Goal: Navigation & Orientation: Find specific page/section

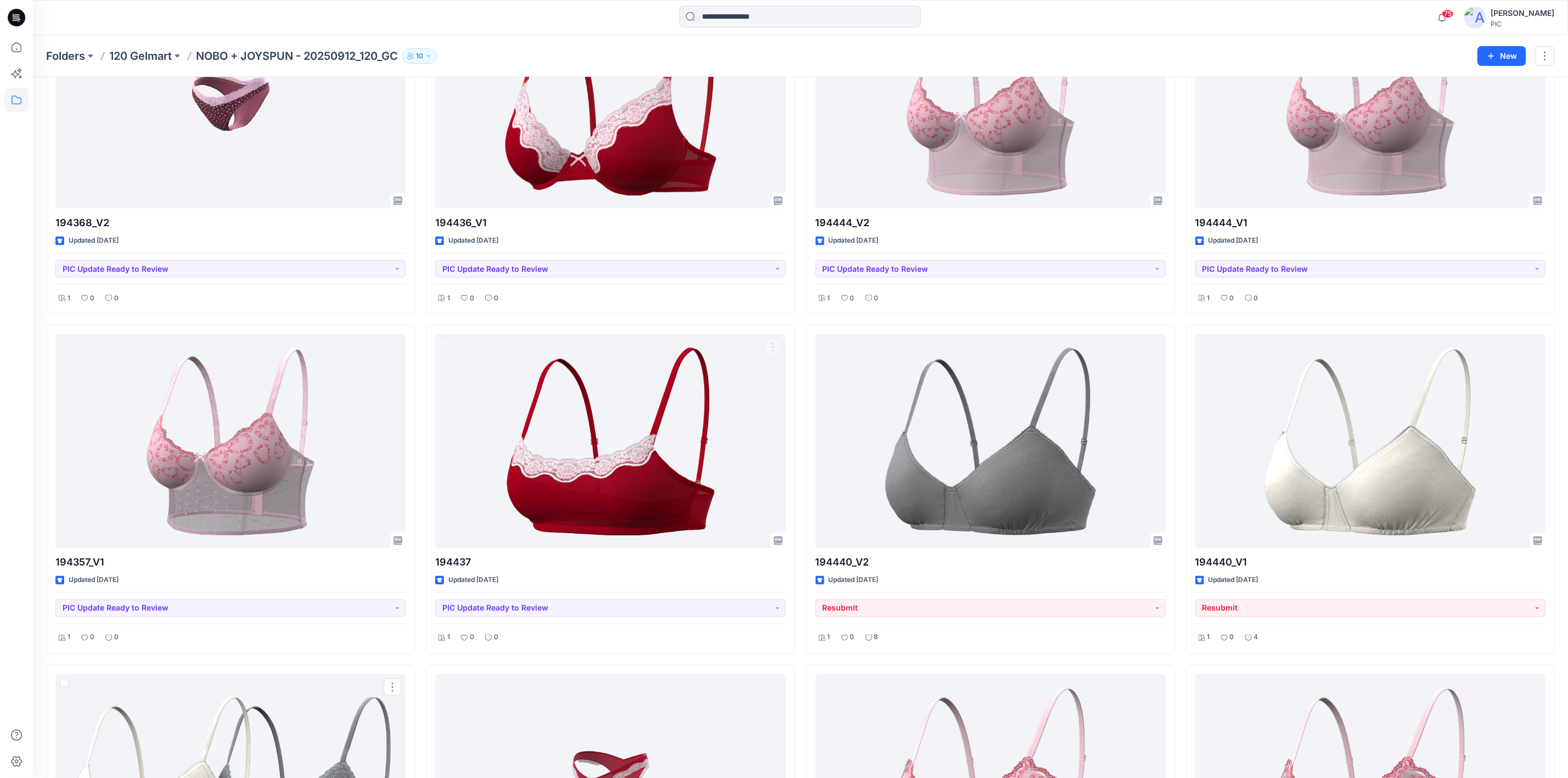
scroll to position [1156, 0]
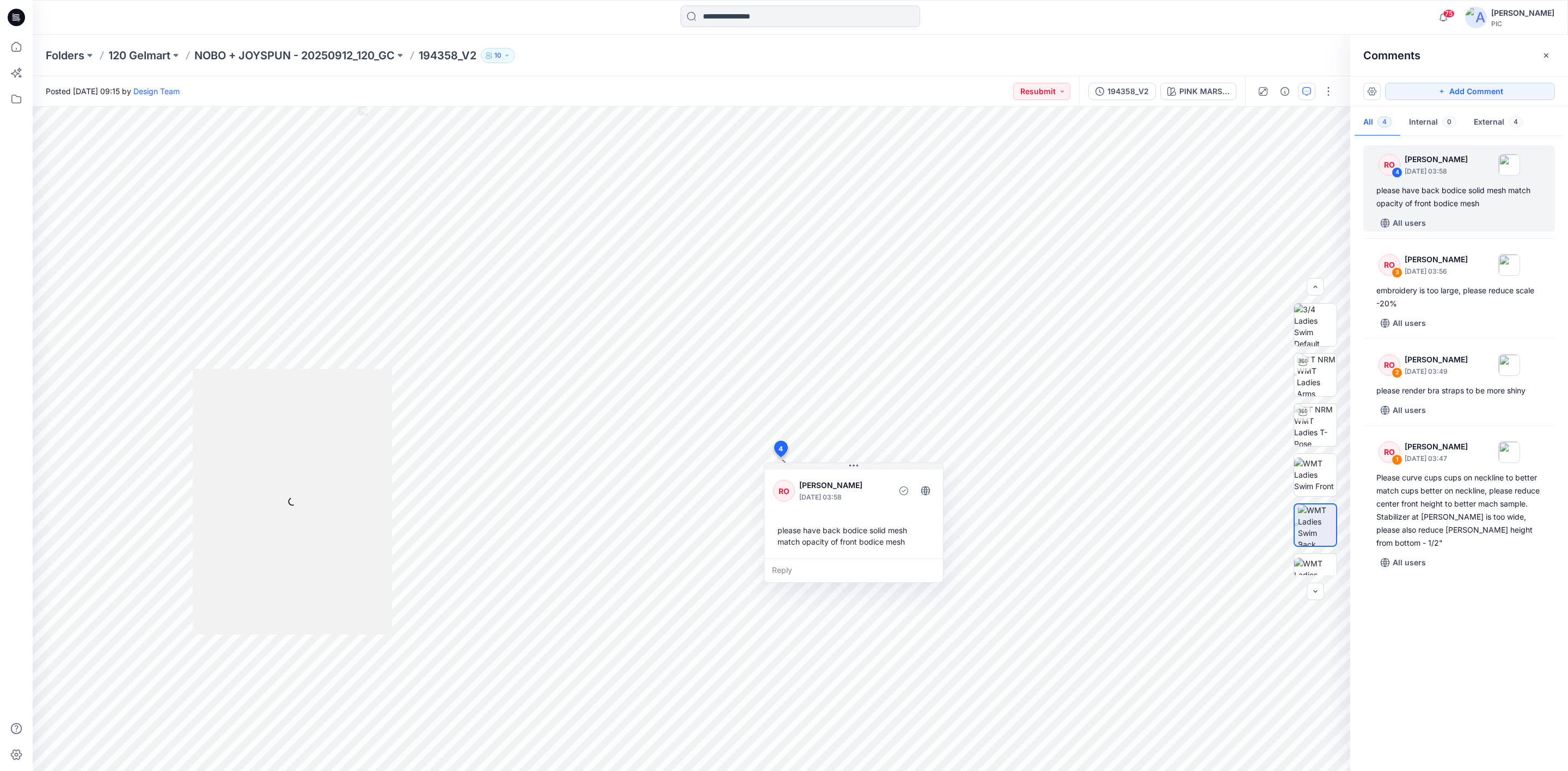
scroll to position [212, 0]
